Goal: Task Accomplishment & Management: Manage account settings

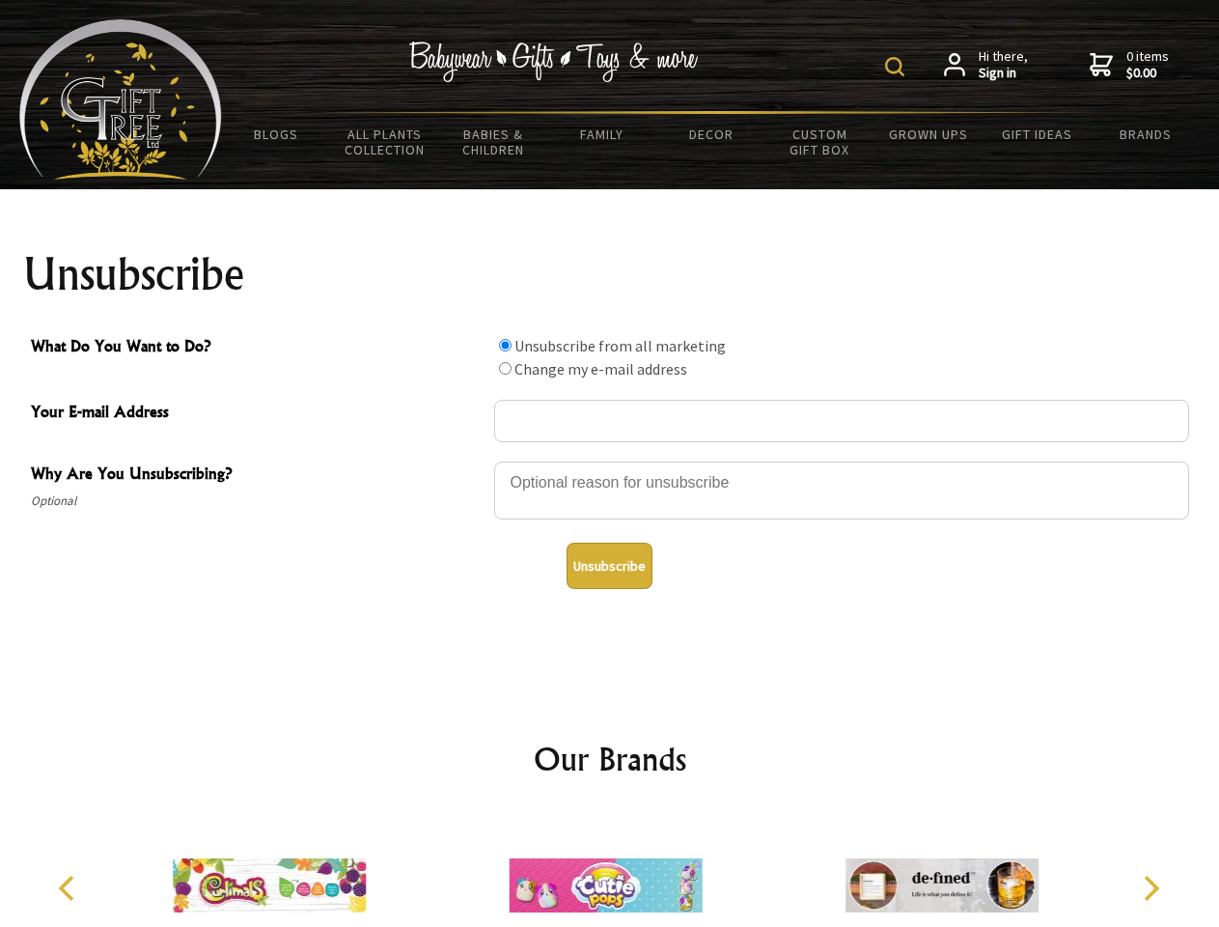
click at [898, 67] on img at bounding box center [894, 66] width 19 height 19
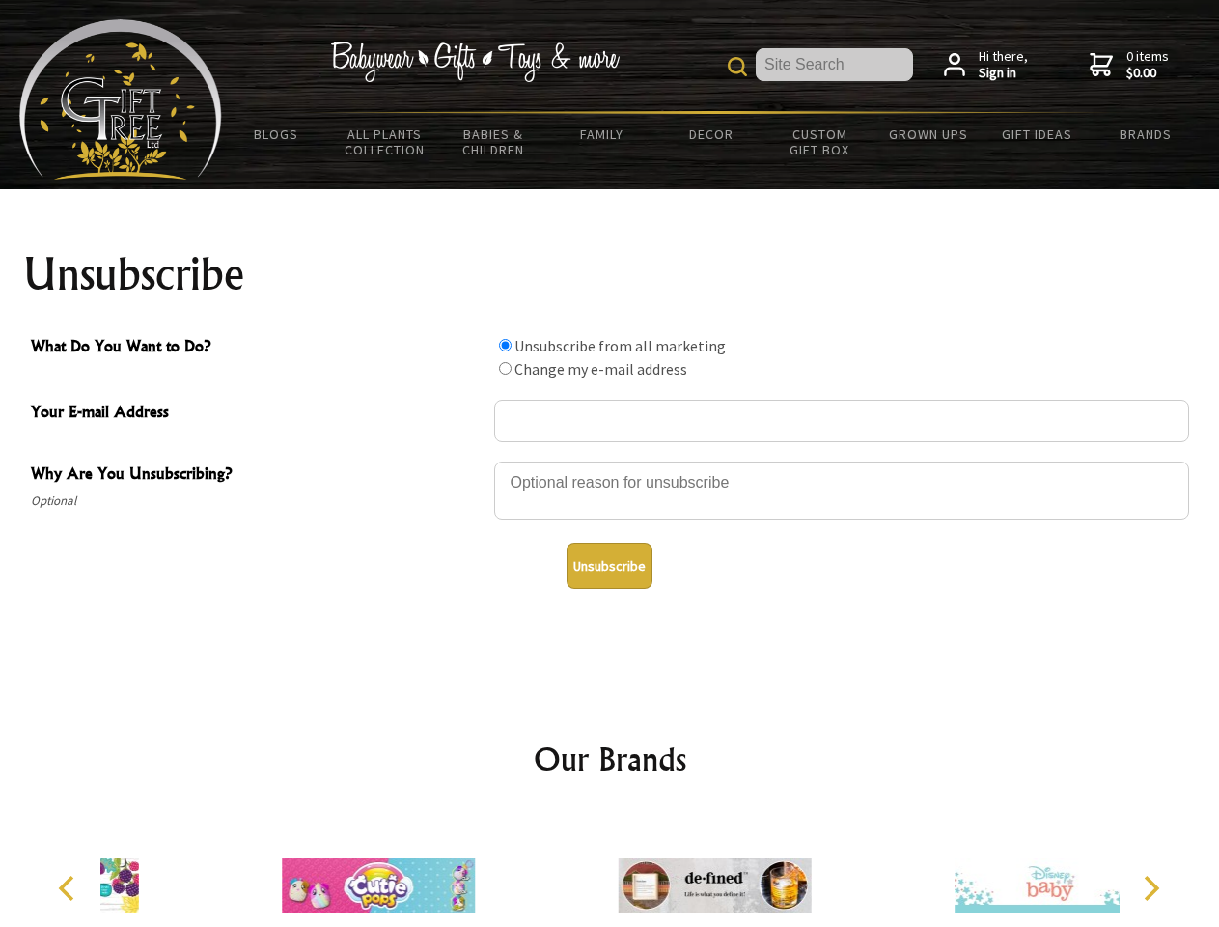
click at [610, 461] on div at bounding box center [841, 494] width 695 height 68
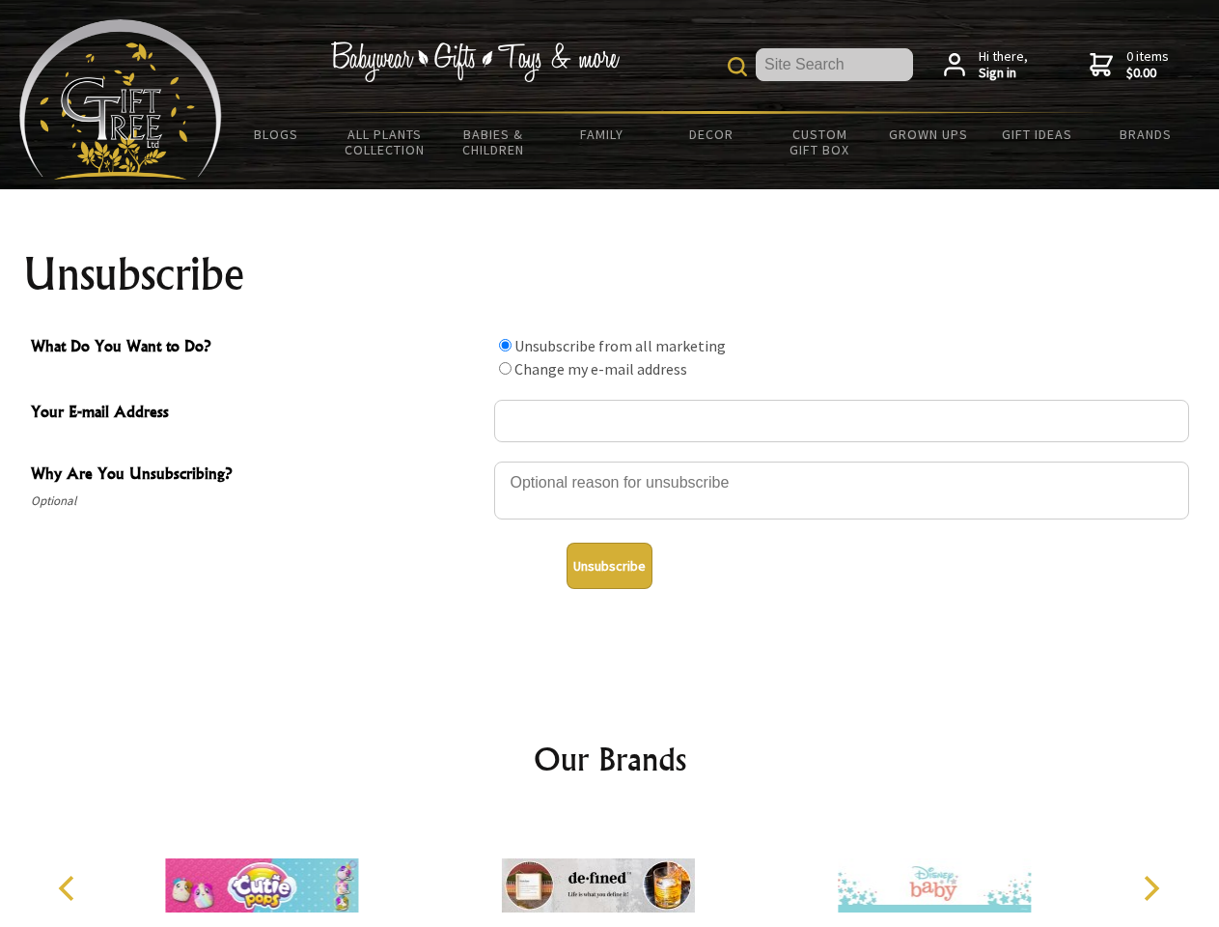
click at [505, 345] on input "What Do You Want to Do?" at bounding box center [505, 345] width 13 height 13
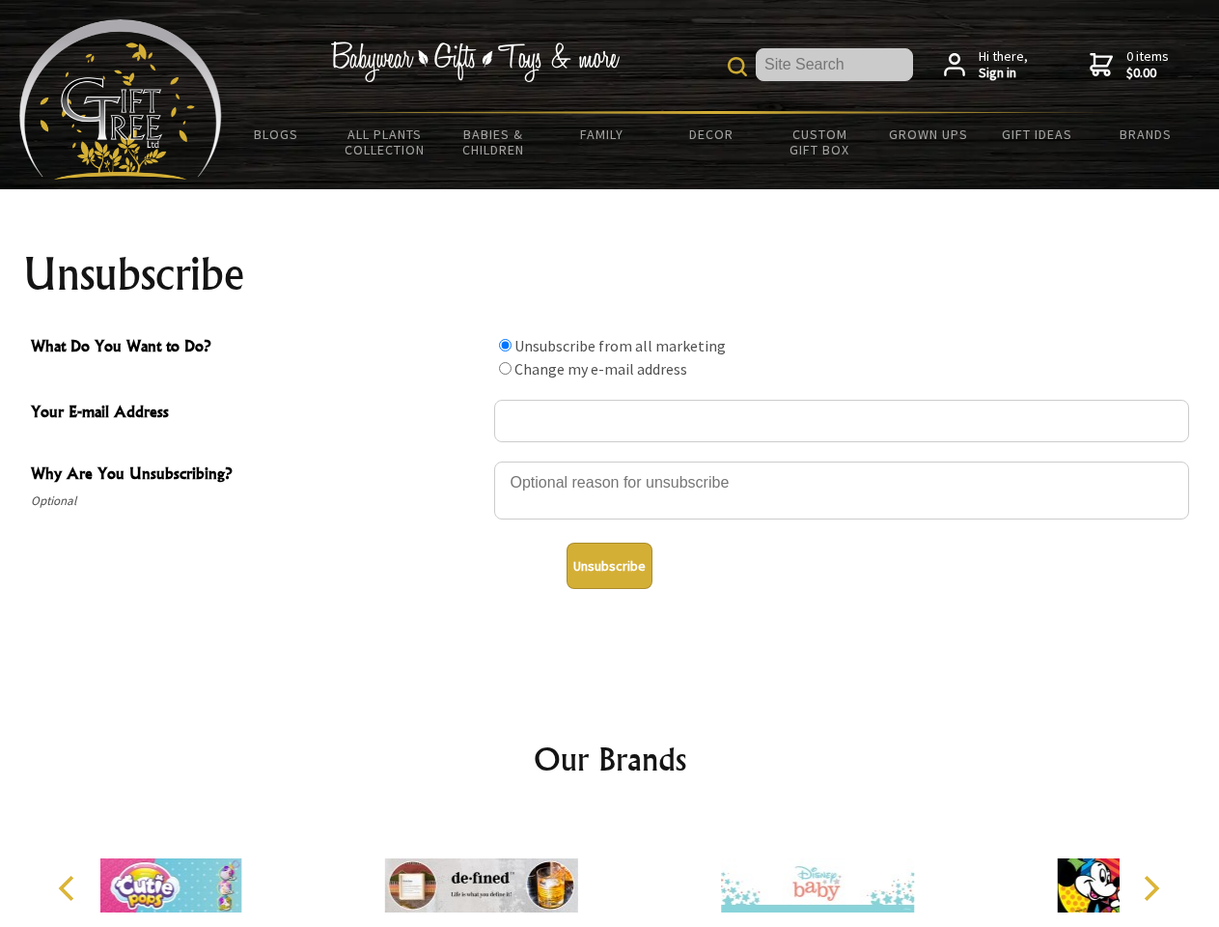
click at [505, 368] on input "What Do You Want to Do?" at bounding box center [505, 368] width 13 height 13
radio input "true"
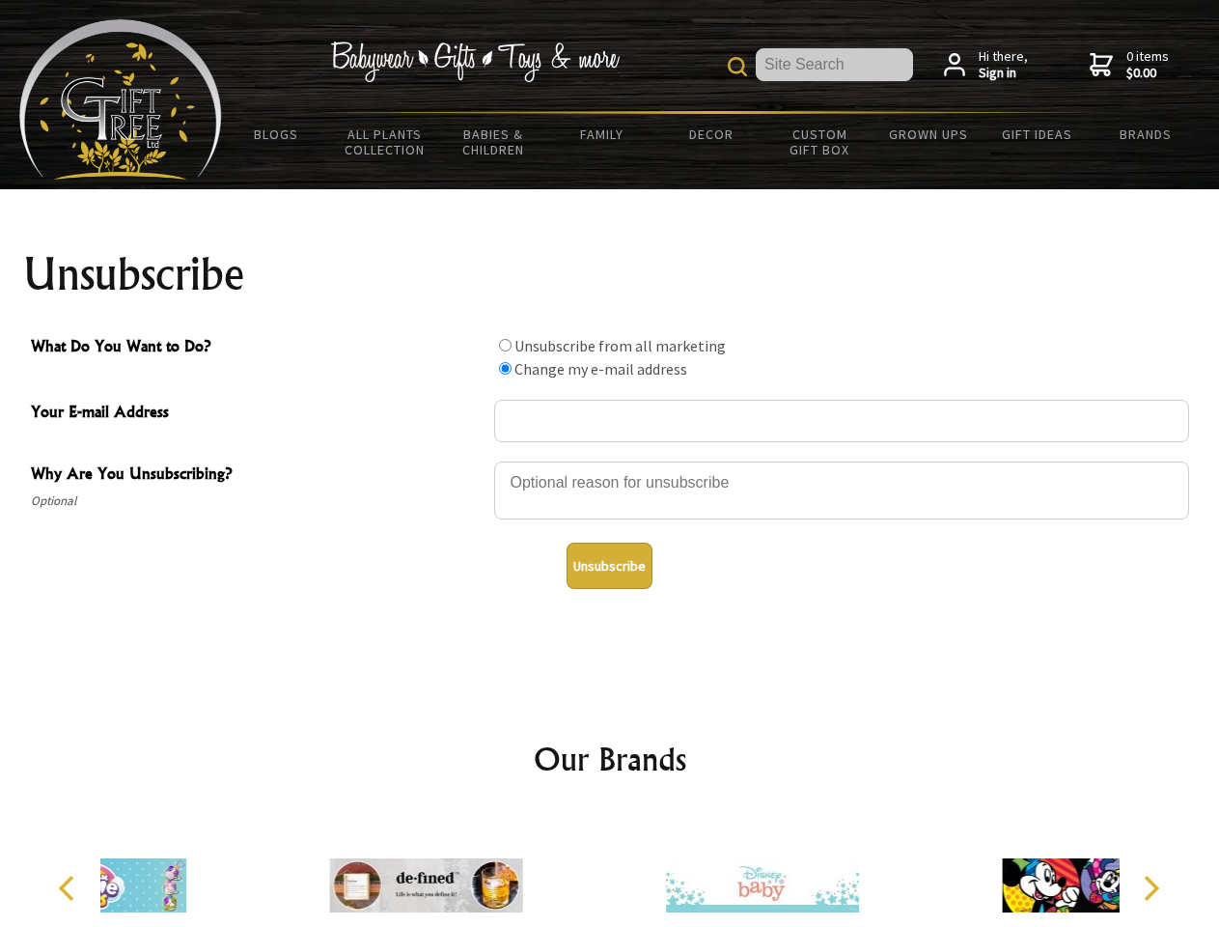
click at [609, 566] on button "Unsubscribe" at bounding box center [610, 566] width 86 height 46
click at [610, 870] on div at bounding box center [763, 888] width 336 height 151
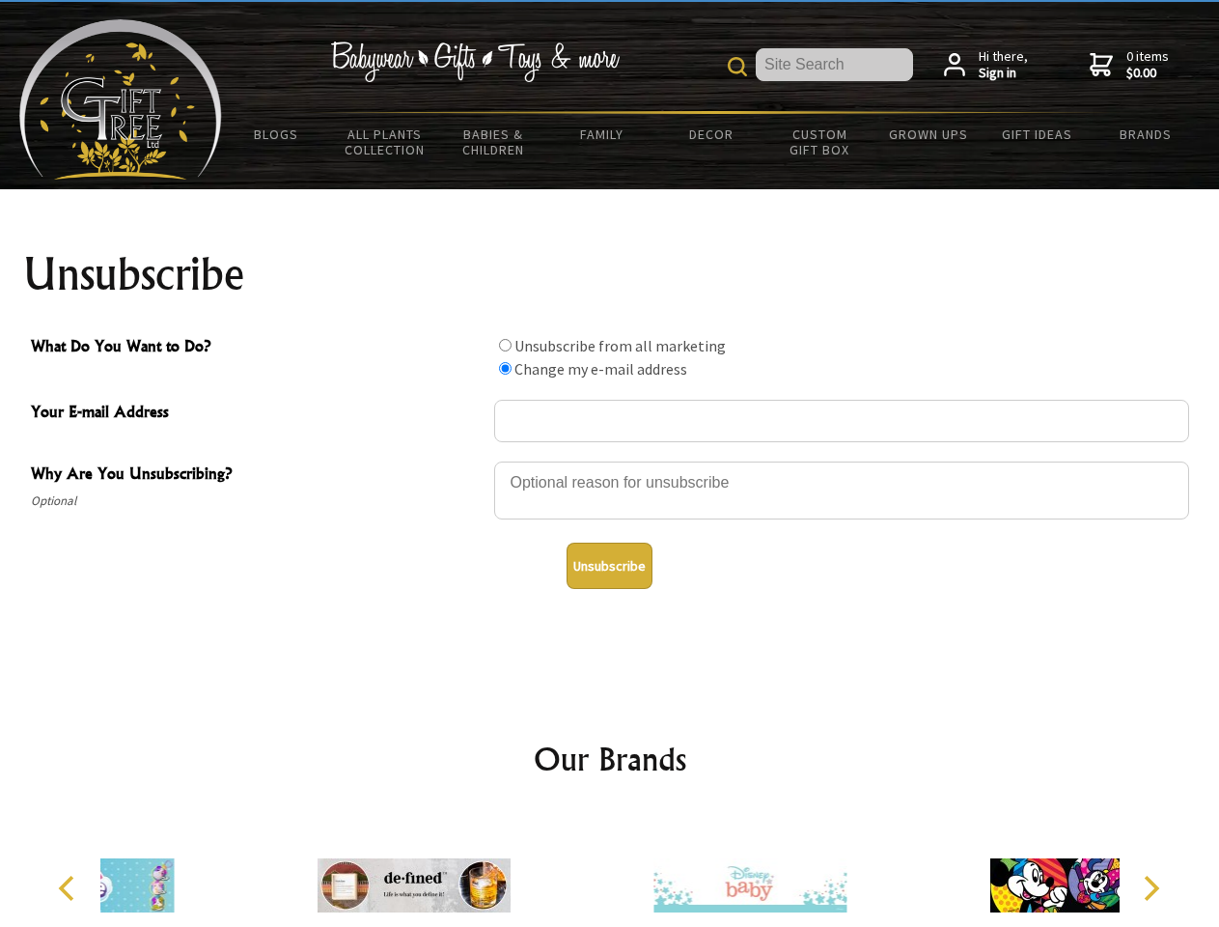
click at [70, 888] on icon "Previous" at bounding box center [68, 888] width 25 height 25
click at [1151, 888] on icon "Next" at bounding box center [1149, 888] width 25 height 25
